Goal: Find specific page/section: Find specific page/section

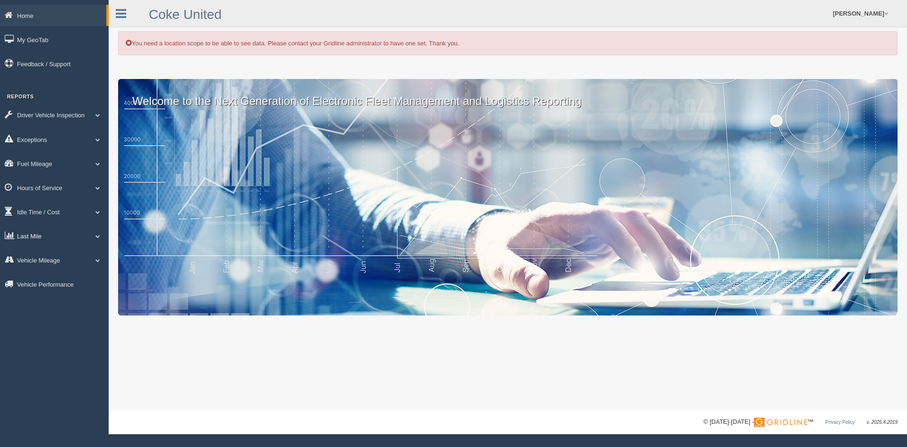
click at [27, 235] on link "Last Mile" at bounding box center [54, 235] width 109 height 21
click at [40, 252] on link "Planned Vs Actual" at bounding box center [61, 257] width 89 height 17
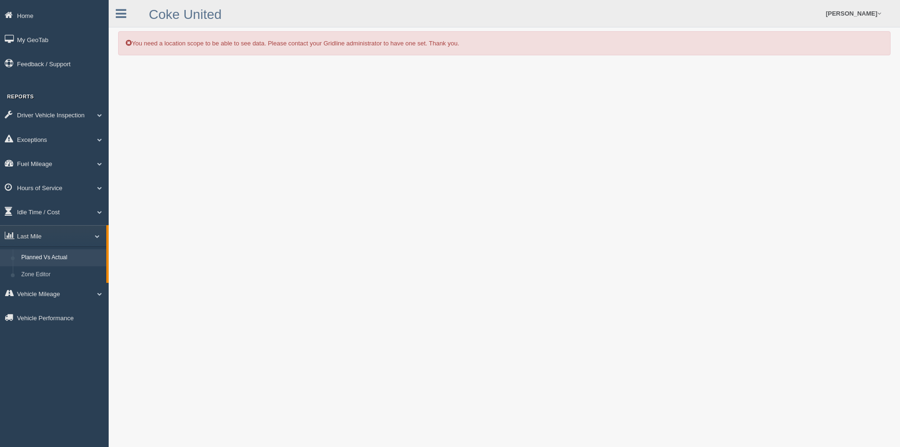
click at [36, 256] on link "Planned Vs Actual" at bounding box center [61, 257] width 89 height 17
click at [278, 18] on div "Coke United [PERSON_NAME] Feedback/Support Log Off" at bounding box center [505, 13] width 792 height 27
